Goal: Task Accomplishment & Management: Manage account settings

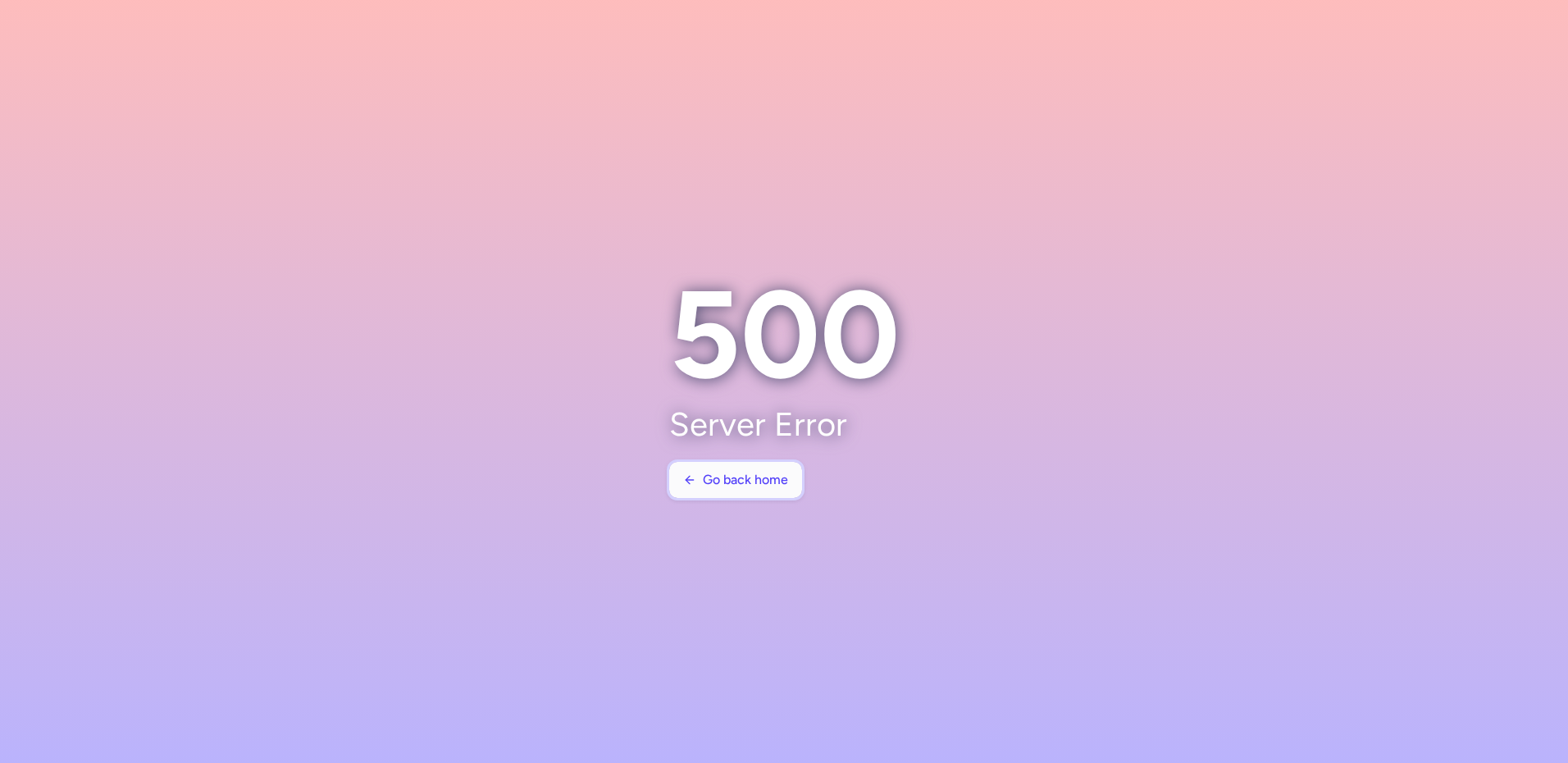
click at [737, 484] on span "Go back home" at bounding box center [745, 479] width 86 height 15
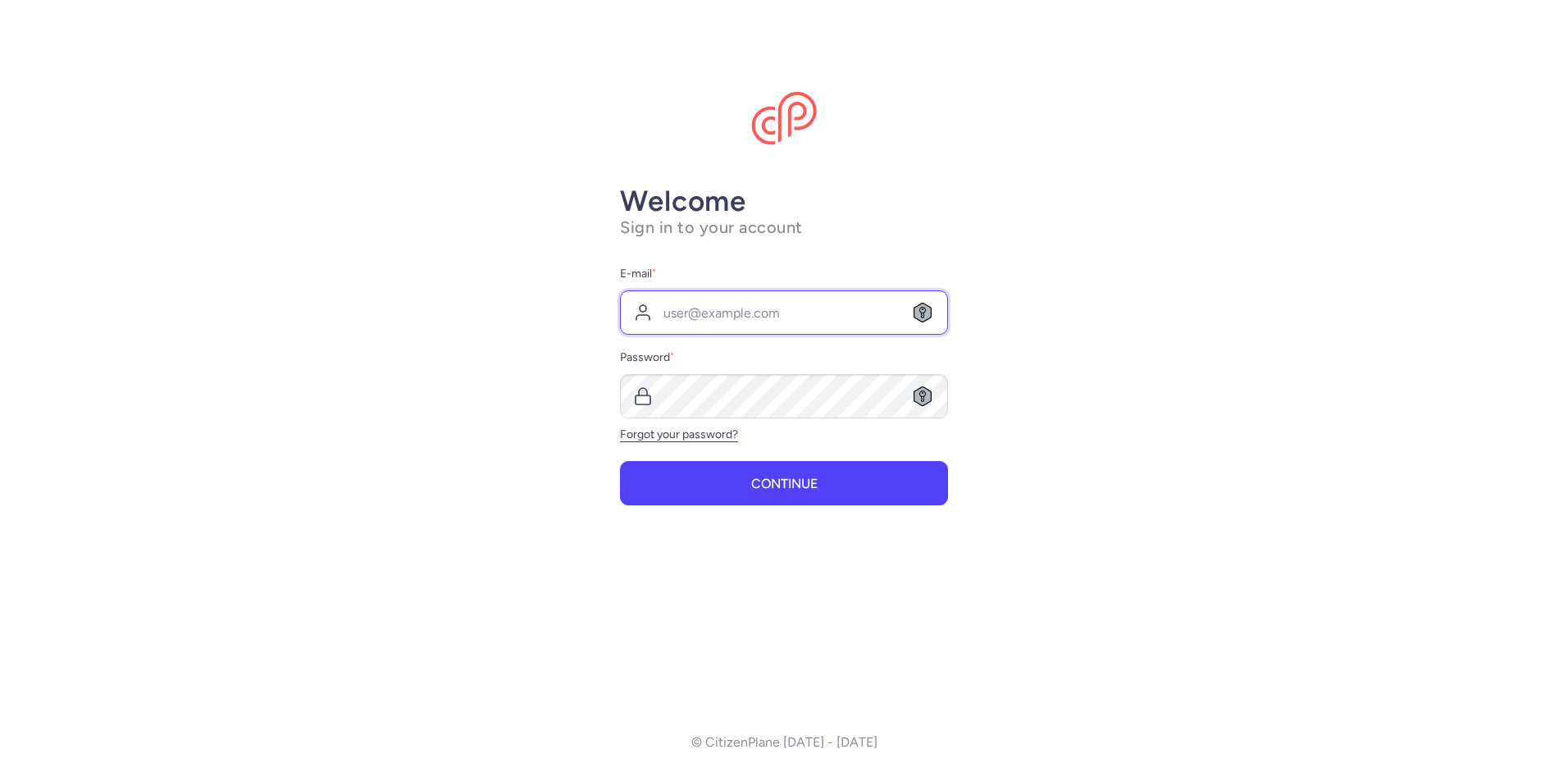
type input "[EMAIL_ADDRESS][DOMAIN_NAME]"
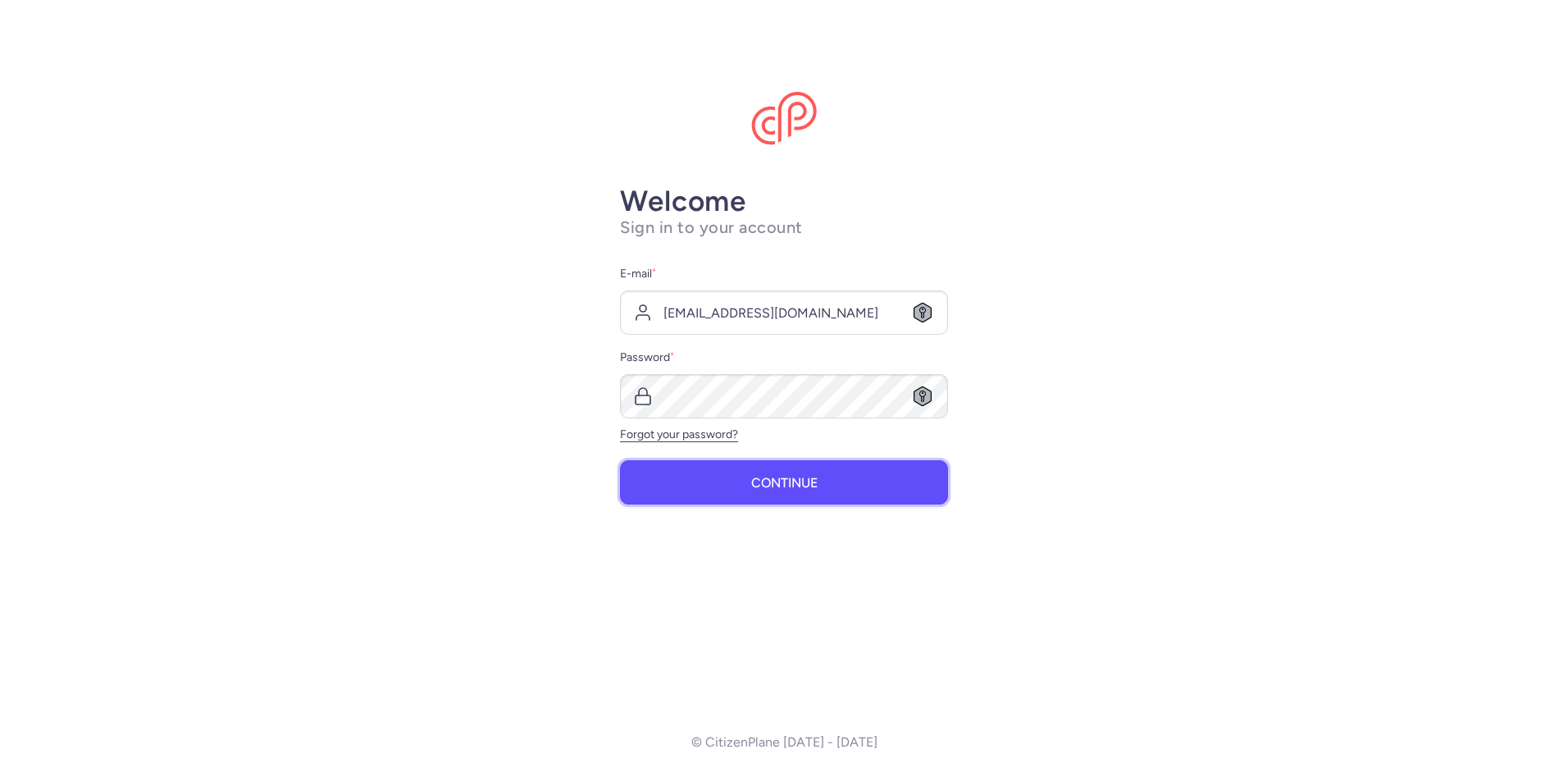
click at [819, 477] on button "Continue" at bounding box center [784, 481] width 328 height 45
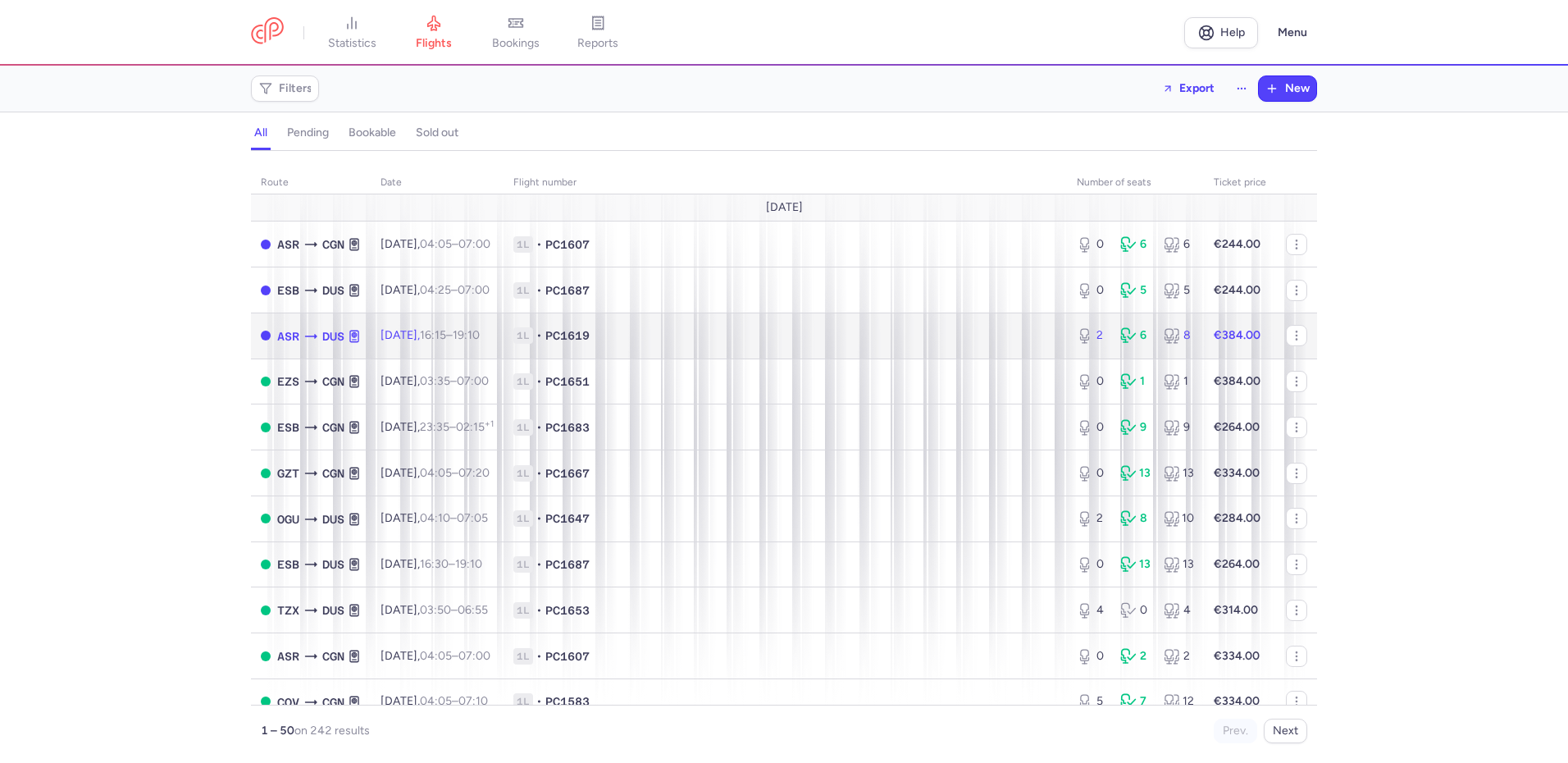
click at [460, 345] on td "[DATE] 16:15 – 19:10 +0" at bounding box center [438, 335] width 133 height 46
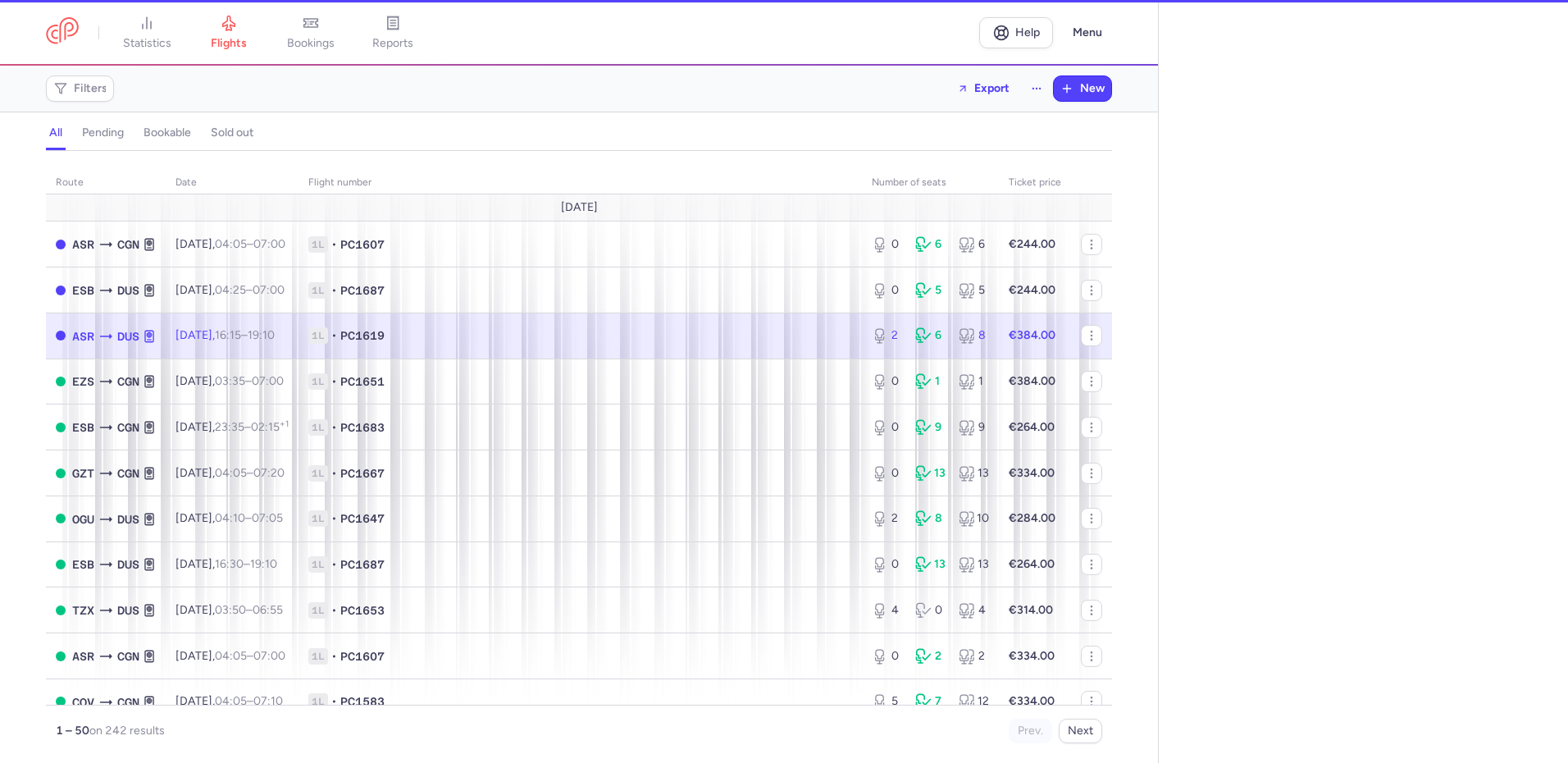
select select "hours"
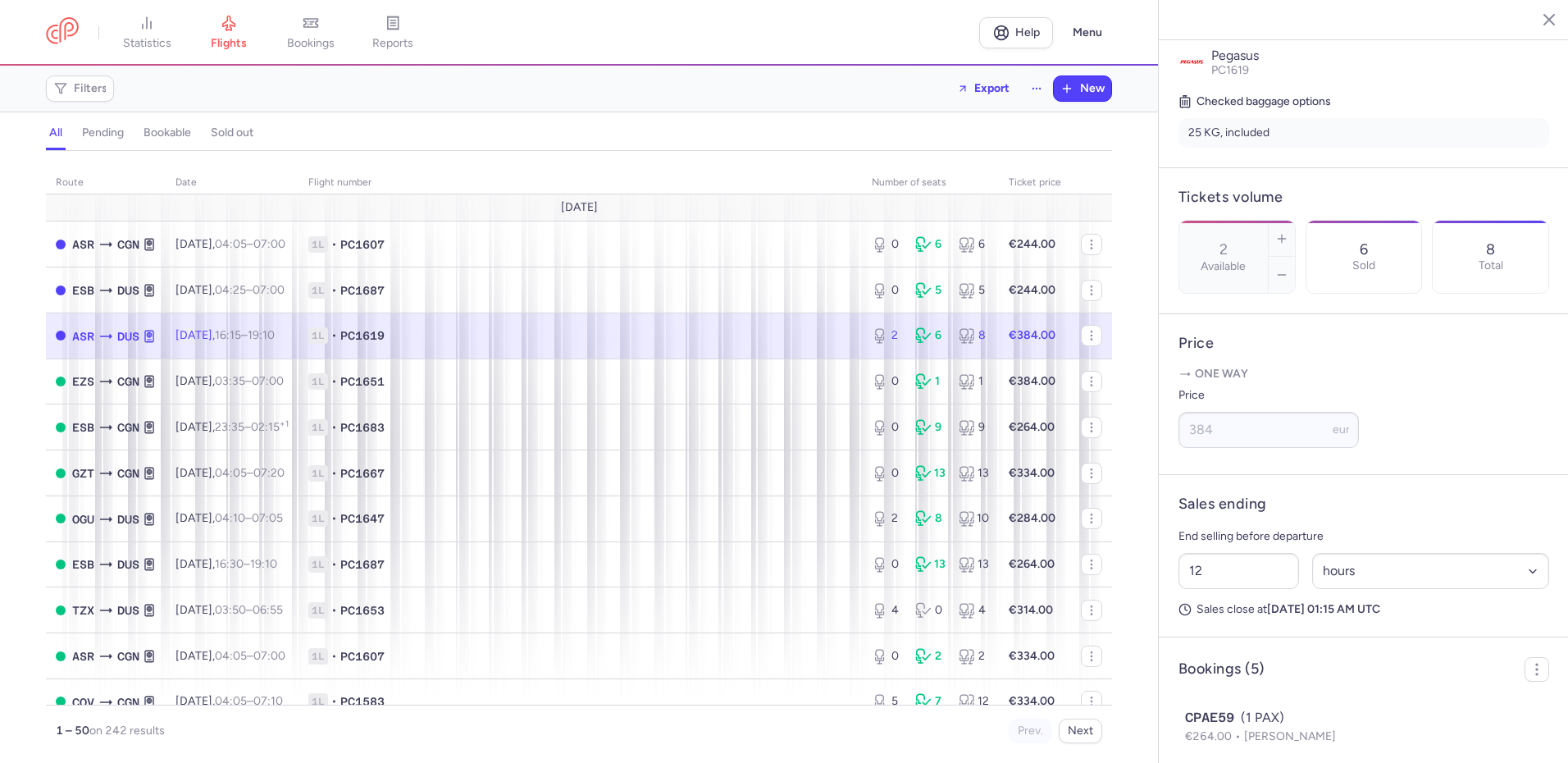
scroll to position [492, 0]
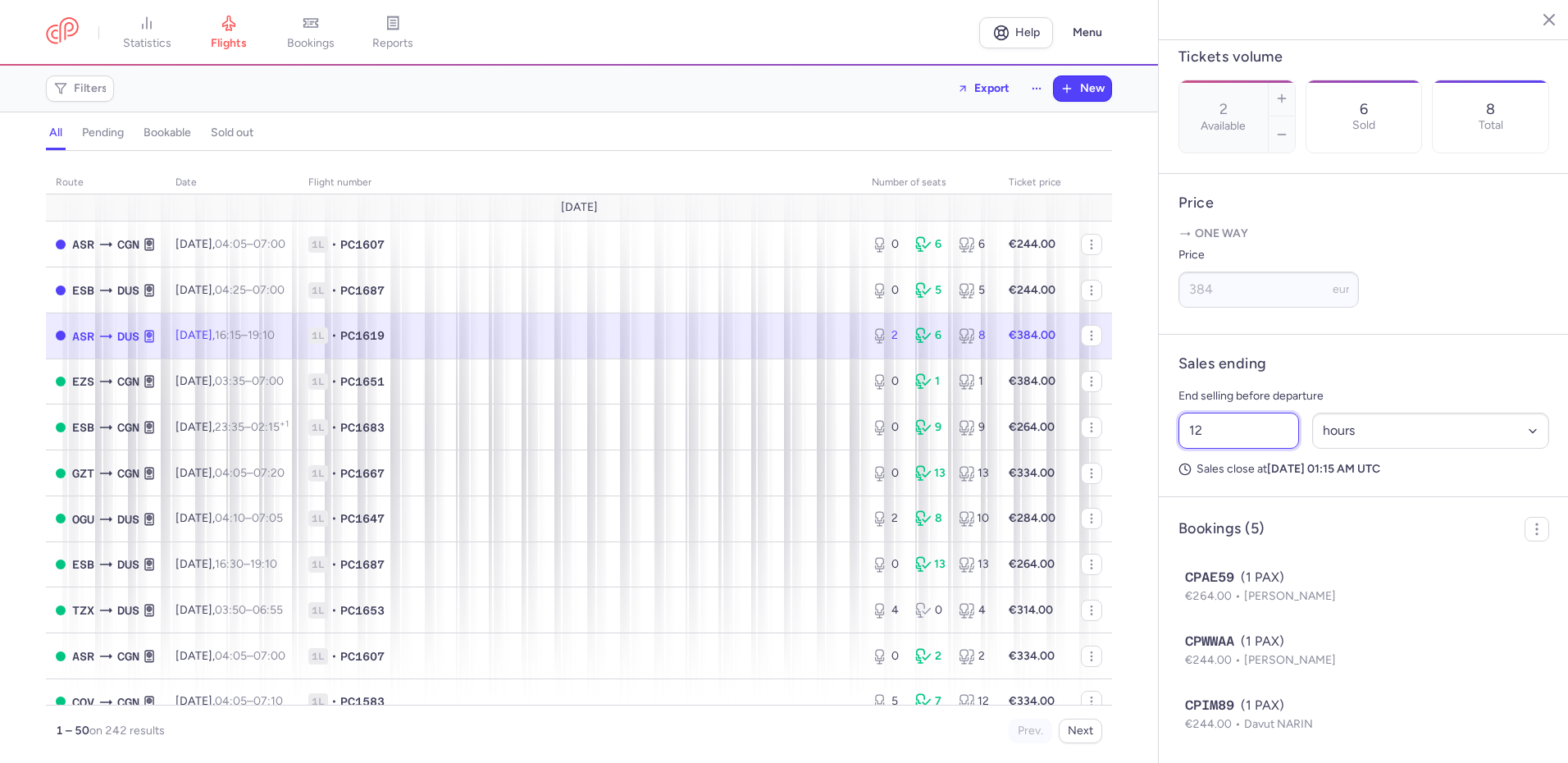
drag, startPoint x: 1225, startPoint y: 470, endPoint x: 1113, endPoint y: 487, distance: 113.3
click at [1115, 487] on div "statistics flights bookings reports Help Menu Filters Export New all pending bo…" at bounding box center [784, 381] width 1568 height 763
click at [1258, 732] on span "Save changes" at bounding box center [1233, 730] width 82 height 15
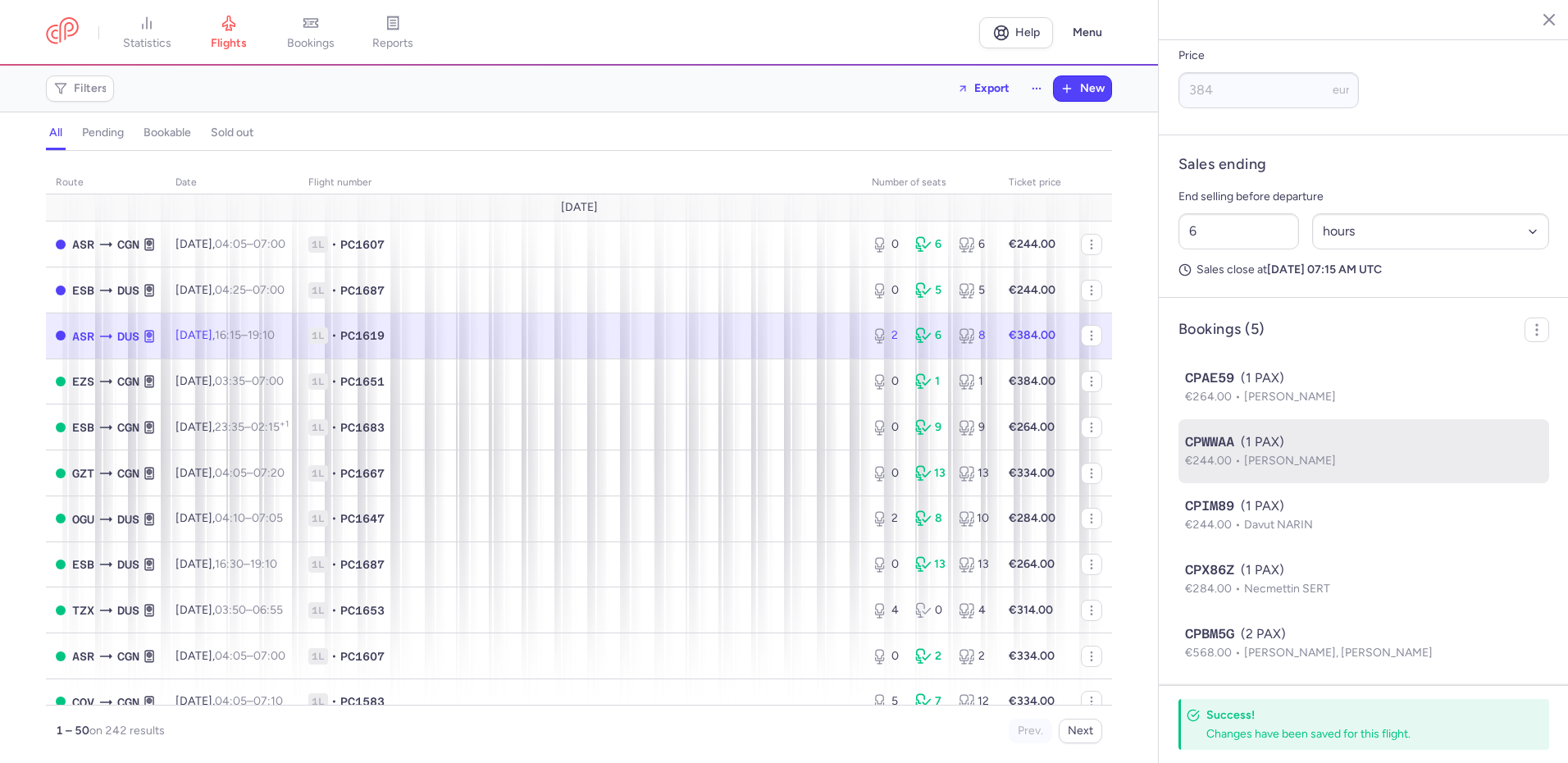
scroll to position [663, 0]
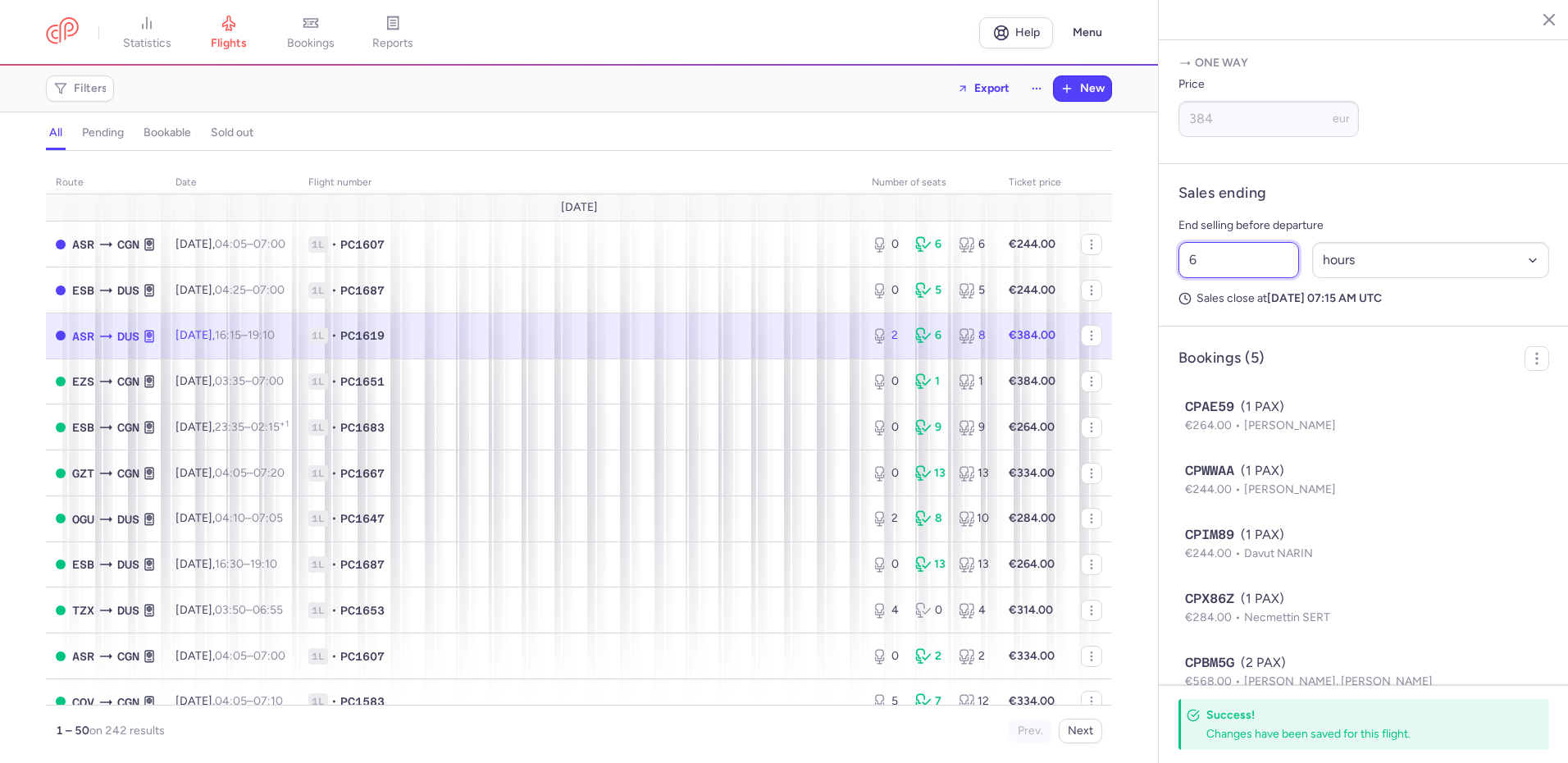
drag, startPoint x: 1201, startPoint y: 300, endPoint x: 1153, endPoint y: 313, distance: 49.7
click at [1153, 313] on div "statistics flights bookings reports Help Menu Filters Export New all pending bo…" at bounding box center [784, 381] width 1568 height 763
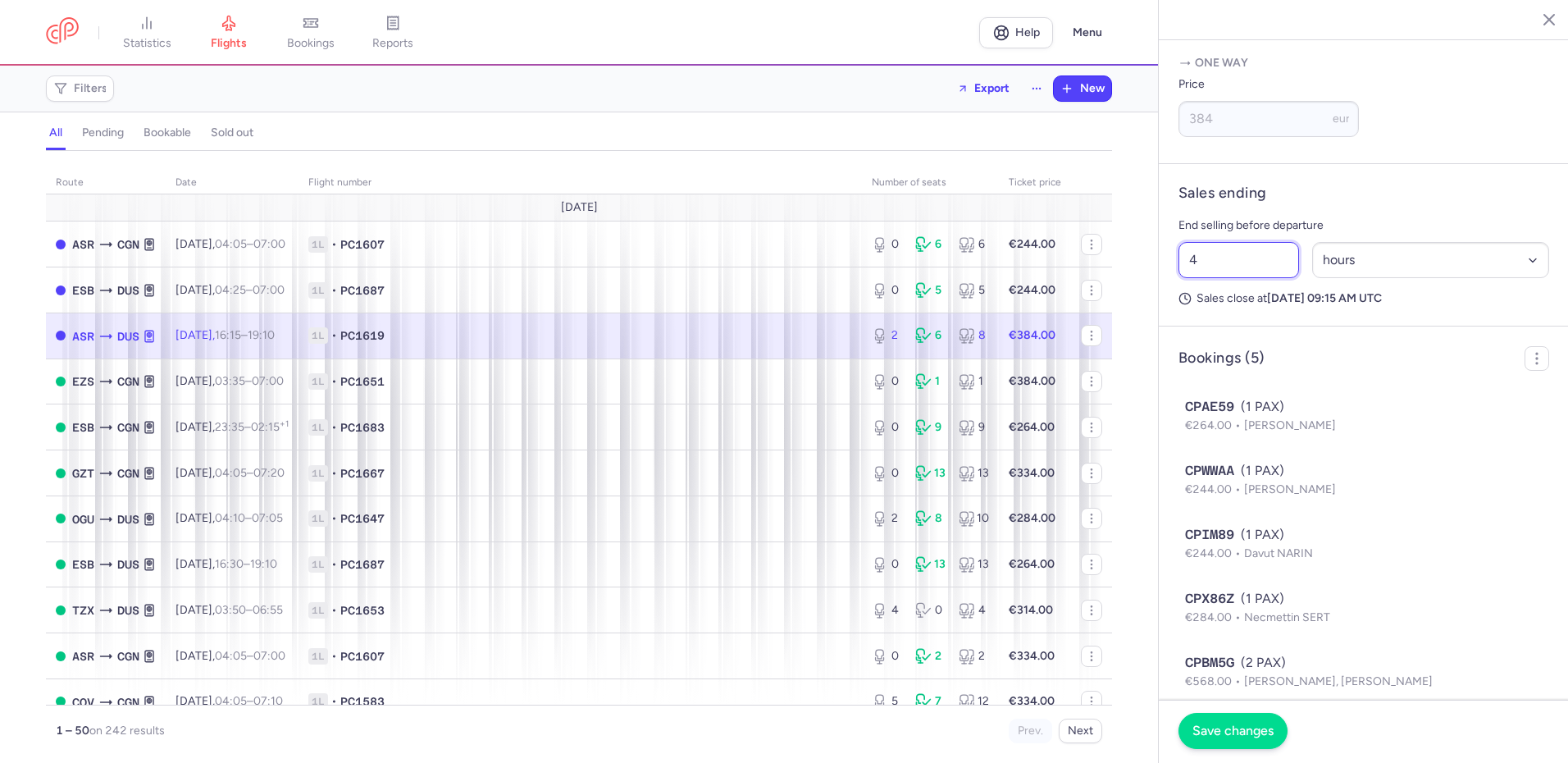
type input "4"
click at [1255, 728] on span "Save changes" at bounding box center [1233, 730] width 82 height 15
